Goal: Task Accomplishment & Management: Manage account settings

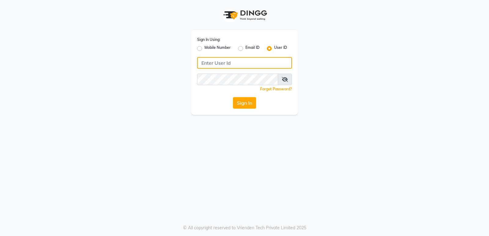
click at [246, 66] on input "Username" at bounding box center [244, 63] width 95 height 12
type input "fiesta"
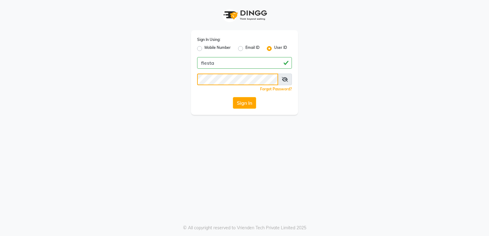
click at [233, 97] on button "Sign In" at bounding box center [244, 103] width 23 height 12
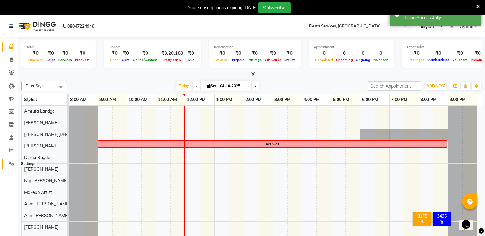
click at [9, 161] on span at bounding box center [11, 164] width 11 height 7
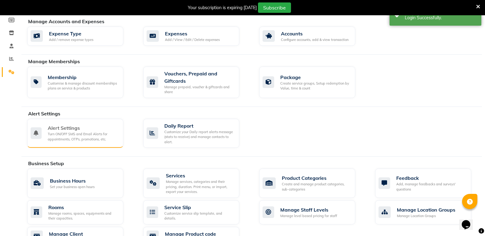
click at [75, 144] on div "Alert Settings Turn ON/OFF SMS and Email Alerts for appointments, OTPs, promoti…" at bounding box center [75, 133] width 96 height 29
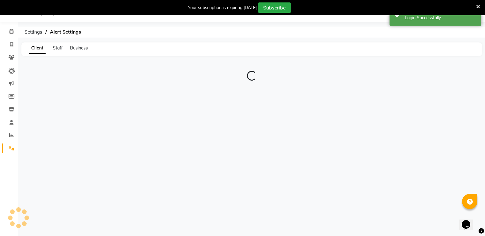
scroll to position [15, 0]
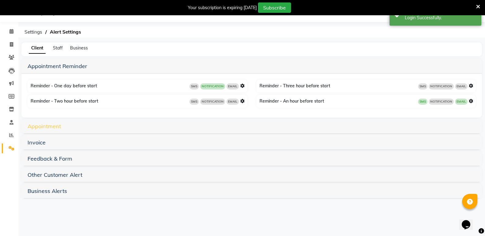
click at [42, 127] on link "Appointment" at bounding box center [44, 126] width 33 height 7
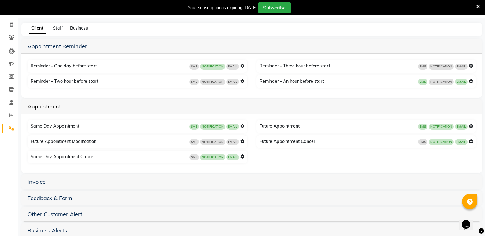
scroll to position [46, 0]
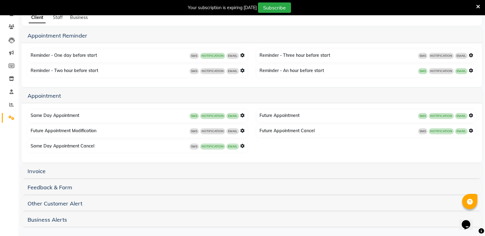
click at [214, 116] on span "NOTIFICATION" at bounding box center [212, 116] width 25 height 6
click at [215, 114] on span "NOTIFICATION" at bounding box center [212, 116] width 25 height 6
click at [241, 115] on icon at bounding box center [242, 115] width 4 height 4
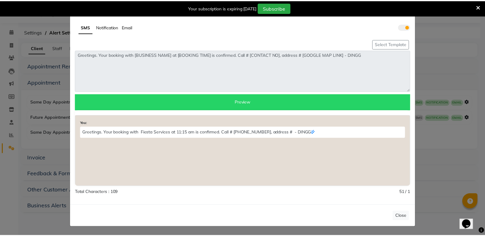
scroll to position [0, 0]
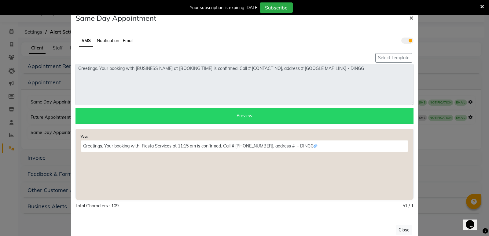
click at [410, 18] on span "×" at bounding box center [412, 17] width 4 height 9
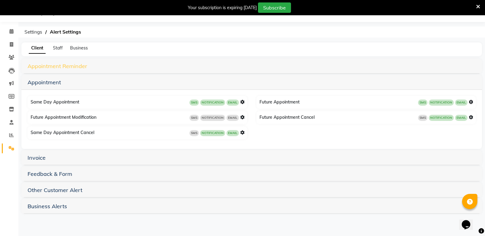
click at [61, 66] on link "Appointment Reminder" at bounding box center [58, 66] width 60 height 7
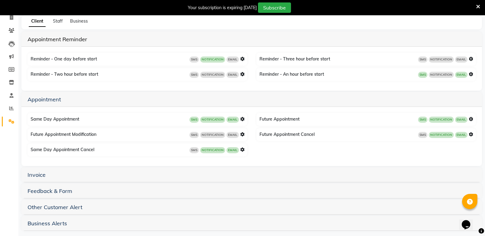
scroll to position [47, 0]
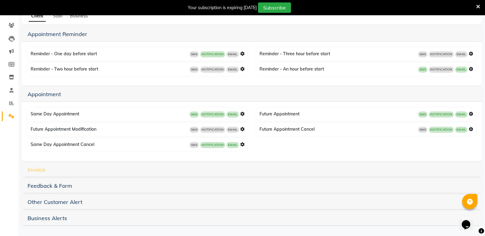
click at [36, 167] on link "Invoice" at bounding box center [37, 169] width 18 height 7
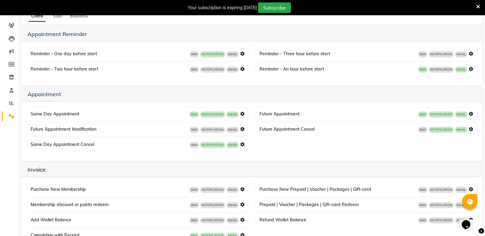
scroll to position [0, 0]
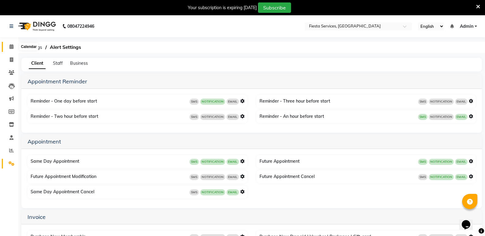
click at [9, 46] on icon at bounding box center [11, 46] width 4 height 5
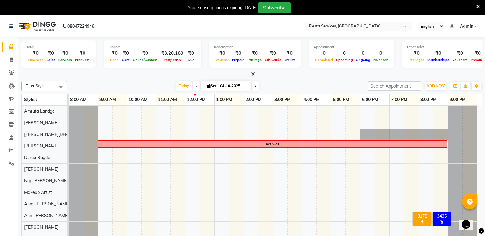
click at [209, 84] on span "Sat" at bounding box center [212, 86] width 13 height 5
select select "10"
select select "2025"
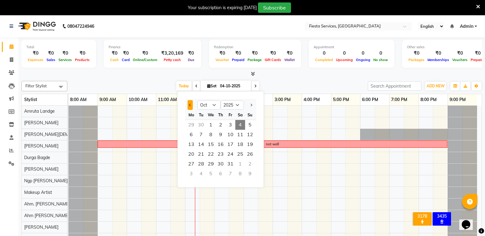
click at [192, 104] on button "Previous month" at bounding box center [189, 105] width 5 height 10
select select "9"
click at [228, 135] on span "12" at bounding box center [230, 135] width 10 height 10
type input "[DATE]"
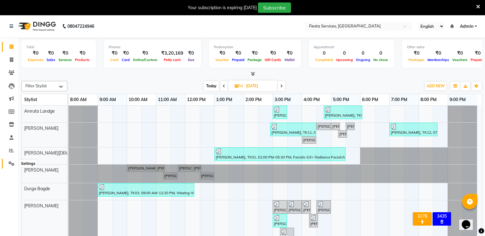
click at [11, 164] on icon at bounding box center [12, 163] width 6 height 5
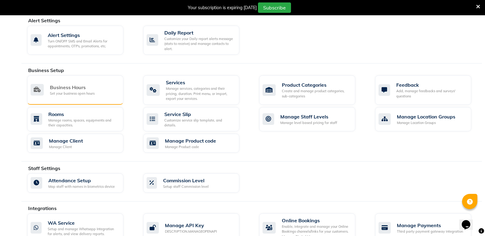
scroll to position [245, 0]
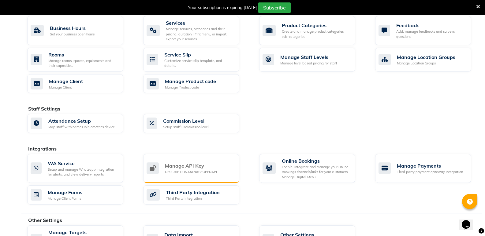
click at [172, 166] on div "Manage API Key" at bounding box center [191, 165] width 52 height 7
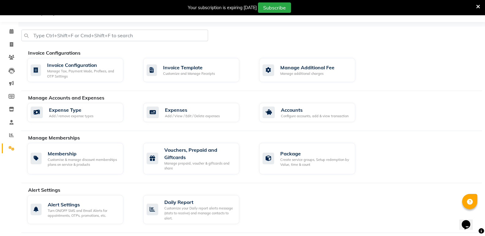
scroll to position [245, 0]
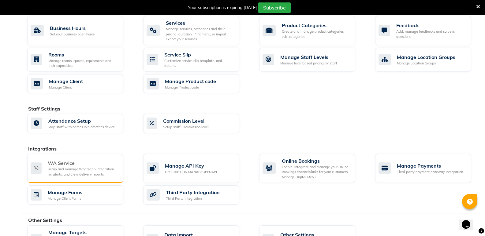
click at [83, 176] on div "Setup and manage Whatsapp Integration for alerts, and view delivery reports." at bounding box center [83, 172] width 71 height 10
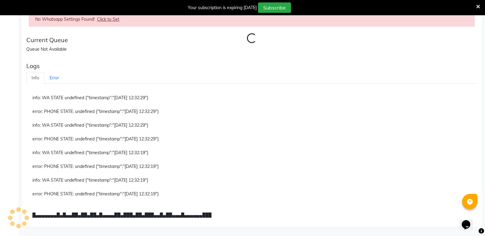
scroll to position [208, 0]
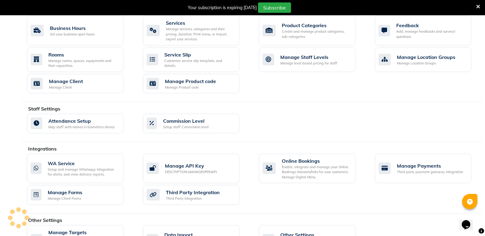
scroll to position [214, 0]
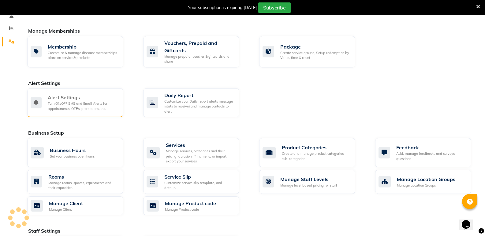
click at [83, 95] on div "Alert Settings" at bounding box center [83, 97] width 71 height 7
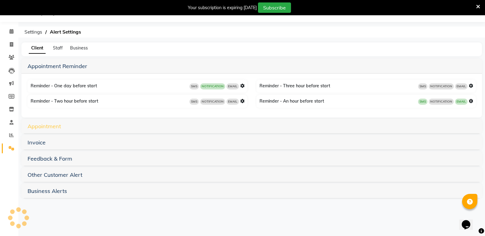
click at [43, 126] on link "Appointment" at bounding box center [44, 126] width 33 height 7
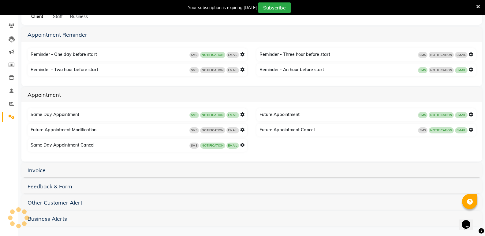
scroll to position [47, 0]
click at [41, 171] on link "Invoice" at bounding box center [37, 169] width 18 height 7
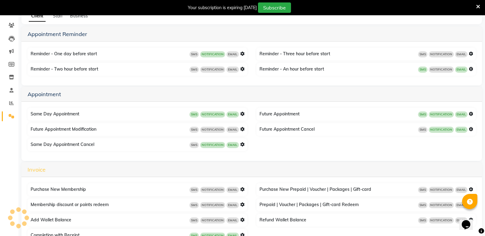
scroll to position [109, 0]
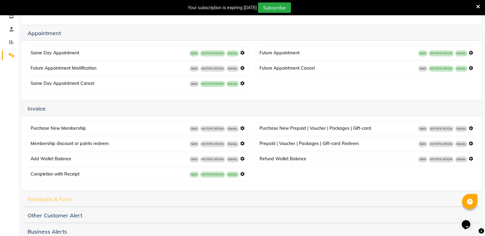
click at [40, 198] on link "Feedback & Form" at bounding box center [50, 199] width 45 height 7
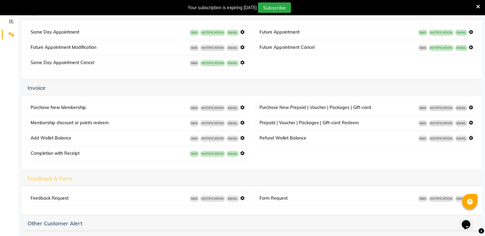
scroll to position [151, 0]
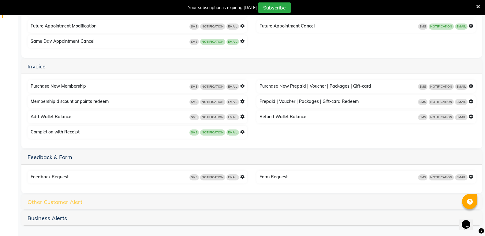
click at [48, 203] on link "Other Customer Alert" at bounding box center [55, 202] width 55 height 7
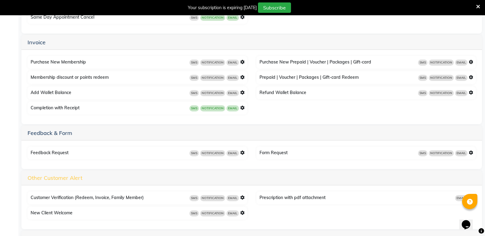
scroll to position [195, 0]
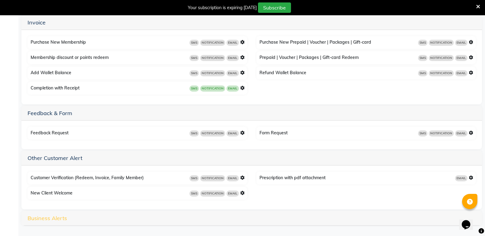
click at [46, 219] on link "Business Alerts" at bounding box center [47, 218] width 39 height 7
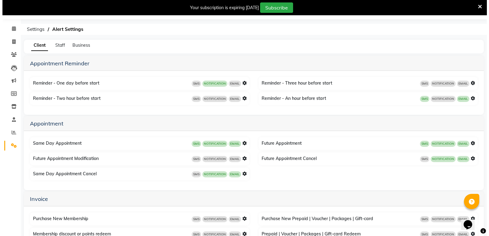
scroll to position [0, 0]
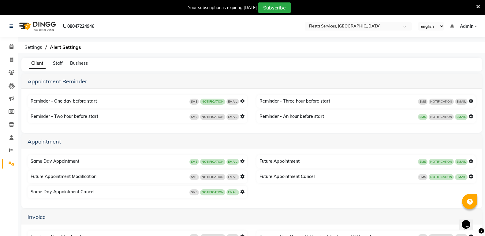
click at [213, 191] on span "NOTIFICATION" at bounding box center [212, 193] width 25 height 6
click at [241, 192] on icon at bounding box center [242, 192] width 4 height 4
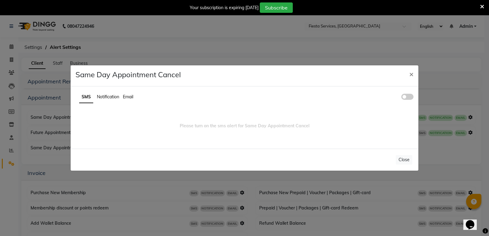
click at [110, 99] on span "Notification" at bounding box center [108, 97] width 22 height 6
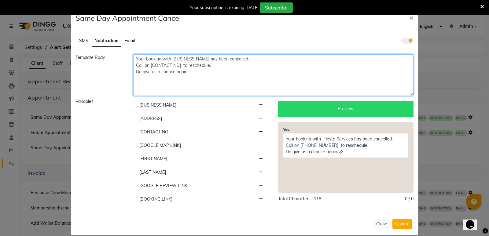
drag, startPoint x: 134, startPoint y: 66, endPoint x: 191, endPoint y: 75, distance: 57.9
click at [191, 75] on textarea "Your booking with [BUSINESS NAME] has been cancelled. Call on [CONTACT NO] to r…" at bounding box center [273, 75] width 280 height 42
